Goal: Task Accomplishment & Management: Use online tool/utility

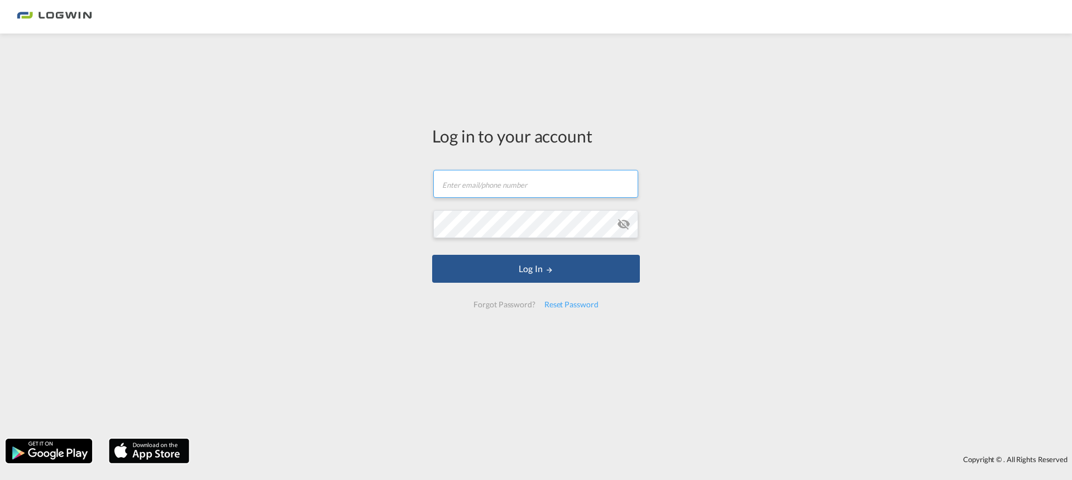
click at [503, 192] on input "text" at bounding box center [535, 184] width 205 height 28
type input "[DOMAIN_NAME][EMAIL_ADDRESS][DOMAIN_NAME]"
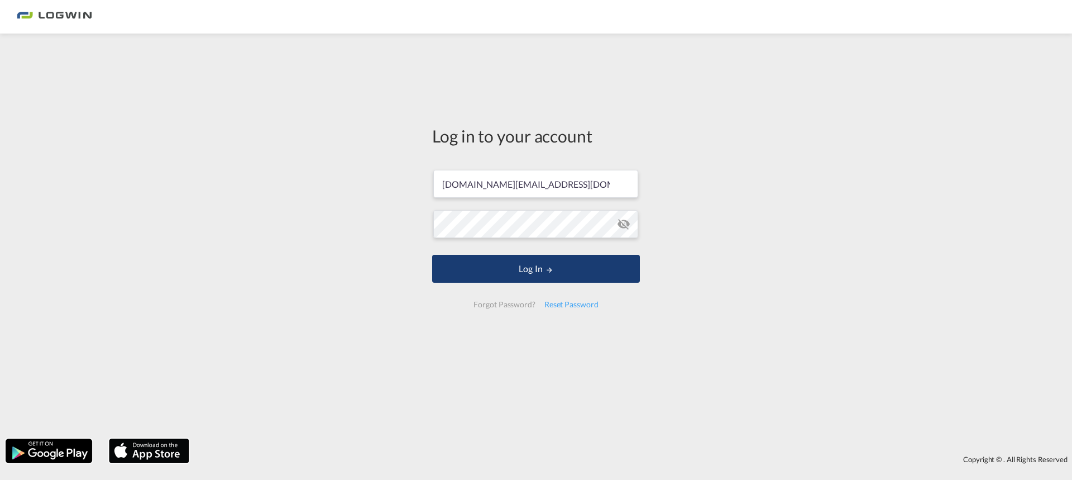
click at [533, 268] on button "Log In" at bounding box center [536, 269] width 208 height 28
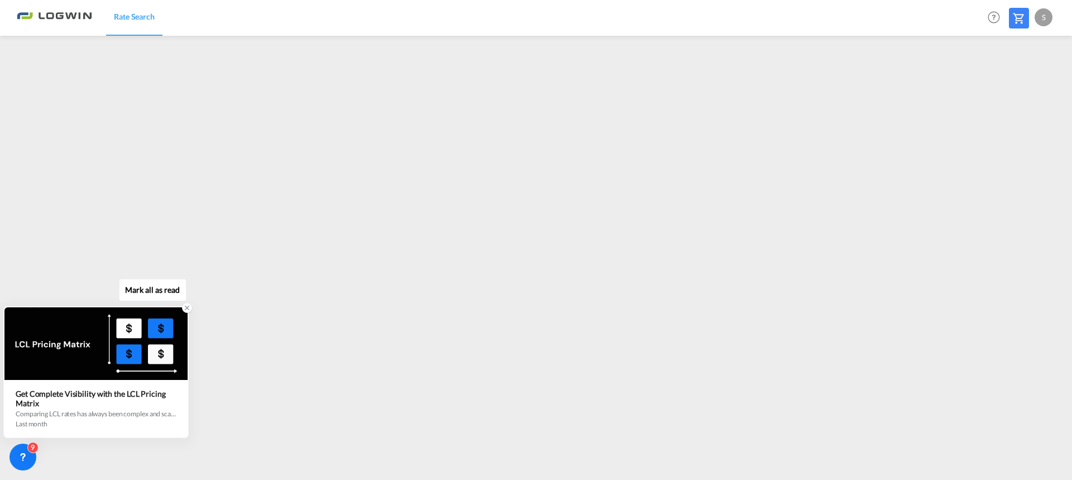
click at [185, 309] on icon at bounding box center [187, 308] width 8 height 8
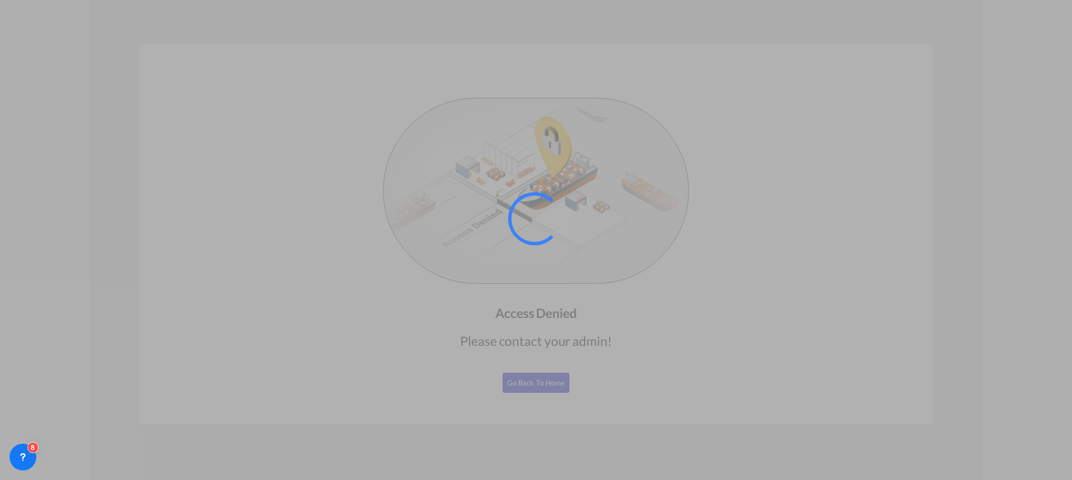
click at [528, 71] on div at bounding box center [536, 240] width 1072 height 480
click at [541, 385] on div at bounding box center [536, 240] width 1072 height 480
click at [749, 326] on div at bounding box center [536, 240] width 1072 height 480
click at [266, 96] on div at bounding box center [536, 240] width 1072 height 480
